Goal: Information Seeking & Learning: Learn about a topic

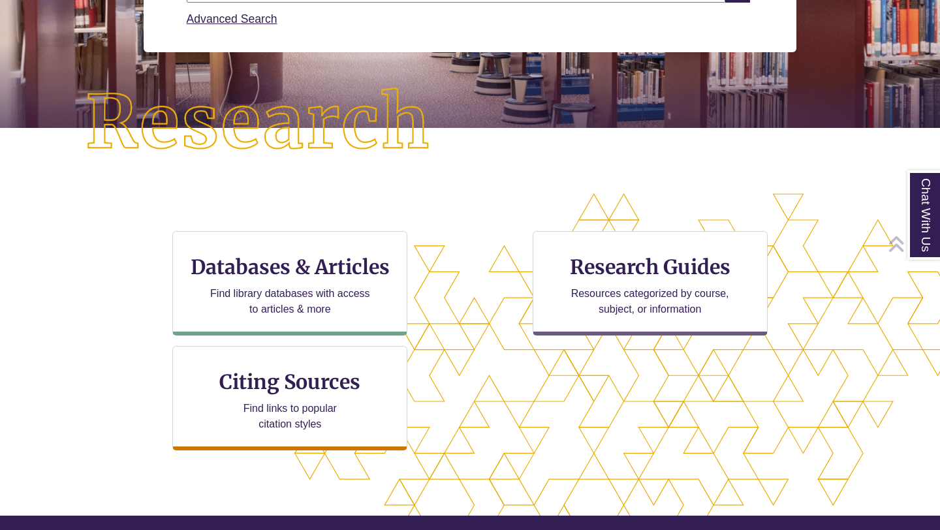
scroll to position [263, 0]
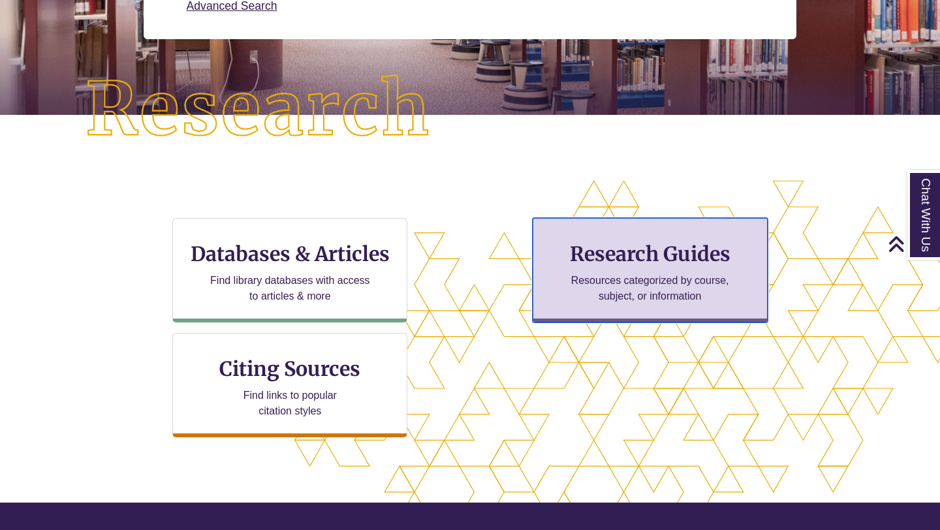
click at [652, 249] on h3 "Research Guides" at bounding box center [649, 253] width 213 height 25
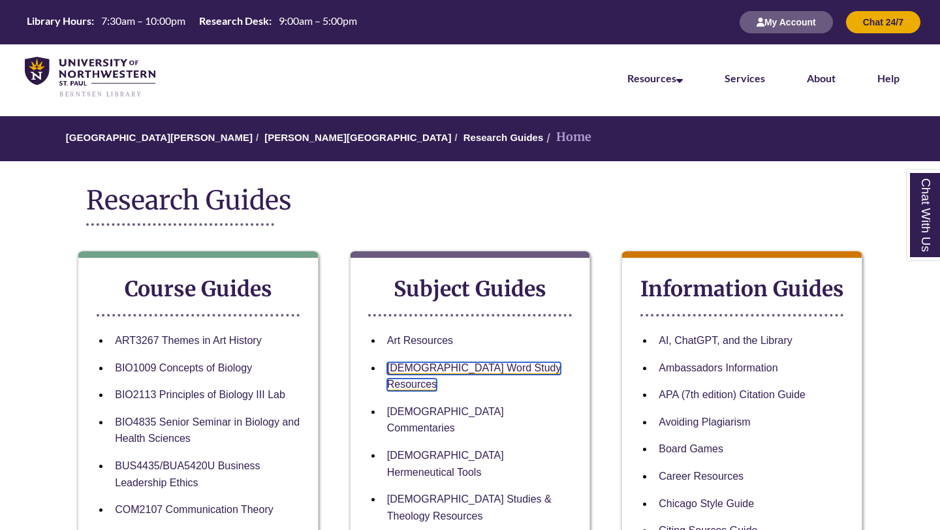
click at [487, 372] on link "[DEMOGRAPHIC_DATA] Word Study Resources" at bounding box center [474, 376] width 174 height 29
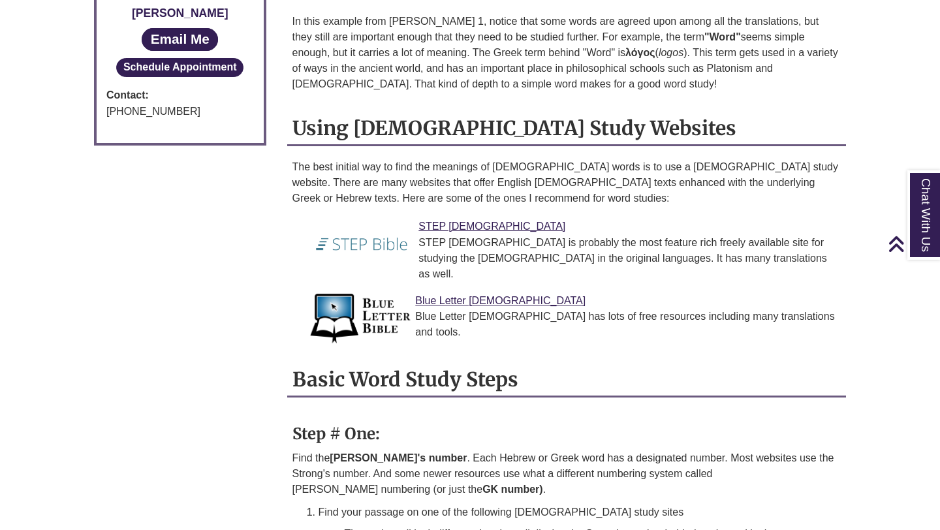
scroll to position [925, 0]
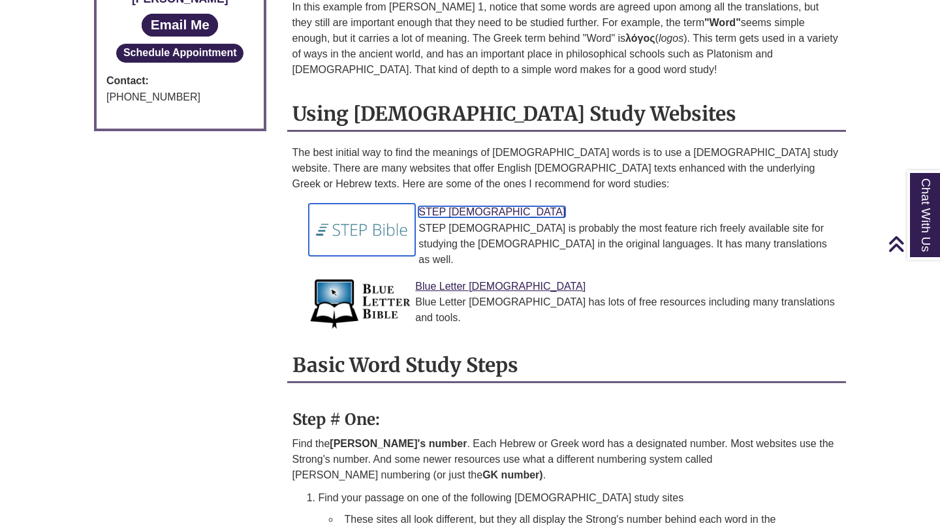
click at [457, 206] on link "STEP [DEMOGRAPHIC_DATA]" at bounding box center [491, 211] width 147 height 11
